Goal: Navigation & Orientation: Find specific page/section

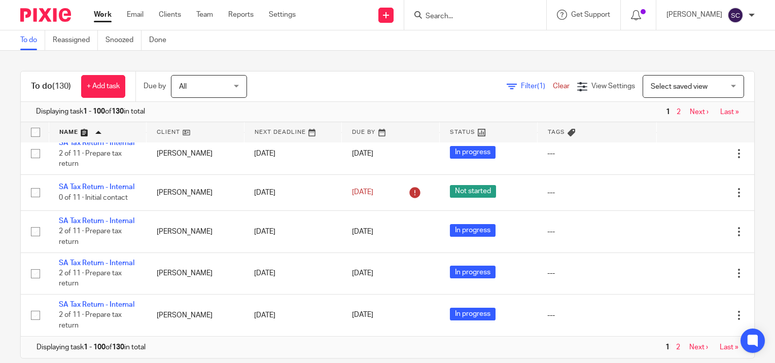
scroll to position [5554, 0]
click at [689, 346] on link "Next ›" at bounding box center [698, 347] width 19 height 7
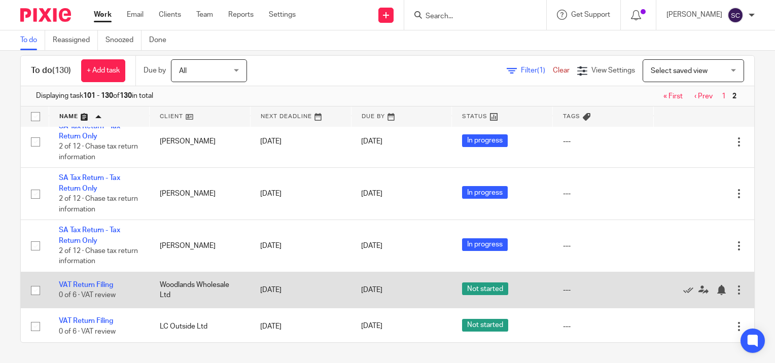
scroll to position [1253, 0]
